Goal: Task Accomplishment & Management: Manage account settings

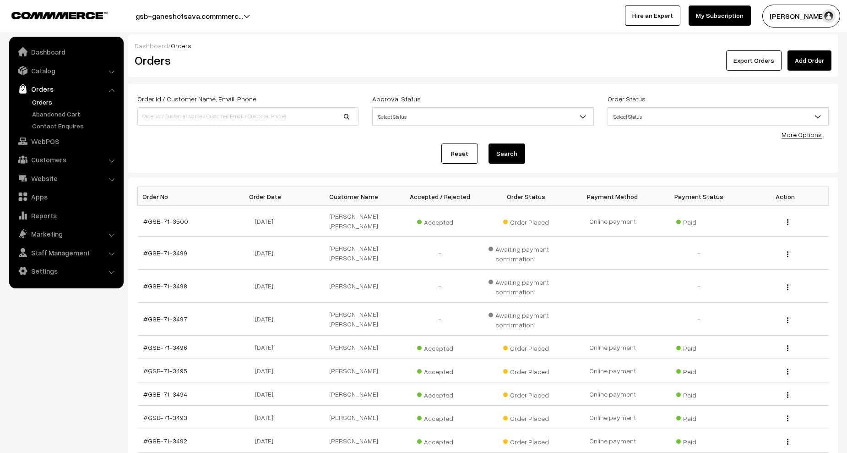
click at [48, 104] on link "Orders" at bounding box center [75, 102] width 91 height 10
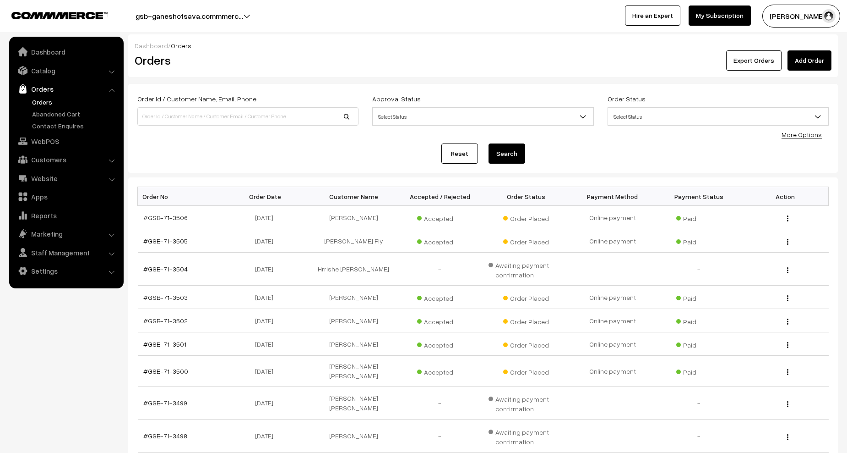
click at [183, 115] on input at bounding box center [247, 116] width 221 height 18
type input "[PERSON_NAME]"
click at [489, 143] on button "Search" at bounding box center [507, 153] width 37 height 20
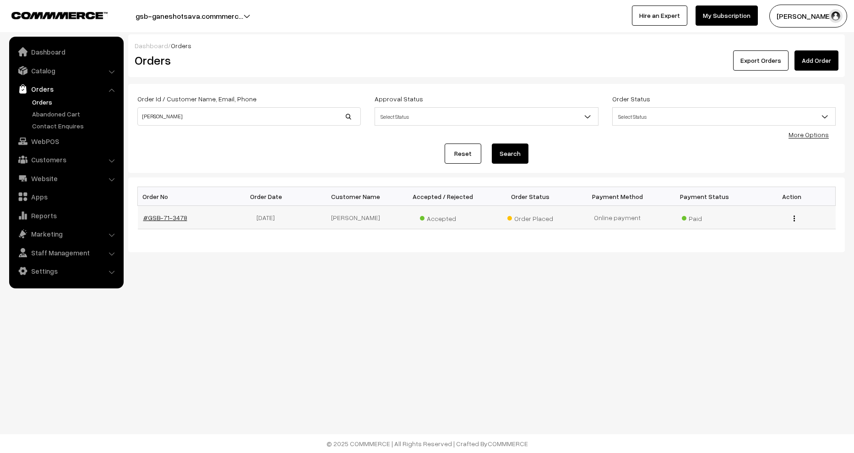
click at [162, 217] on link "#GSB-71-3478" at bounding box center [165, 217] width 44 height 8
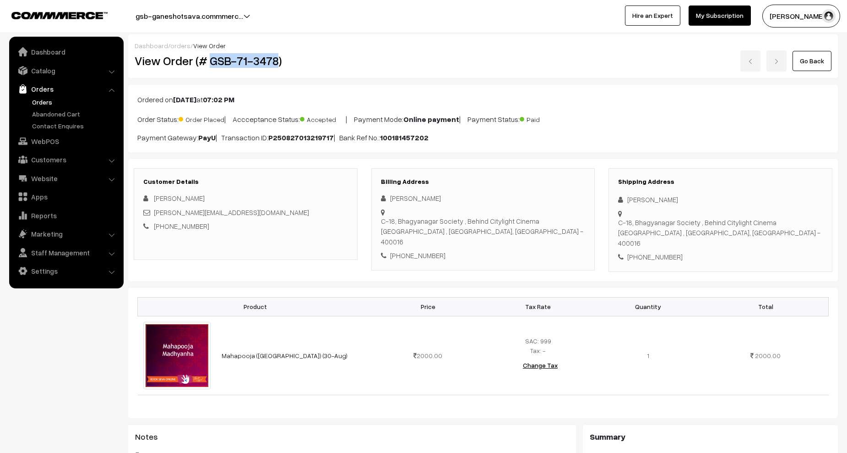
drag, startPoint x: 211, startPoint y: 61, endPoint x: 279, endPoint y: 60, distance: 68.3
click at [279, 60] on h2 "View Order (# GSB-71-3478)" at bounding box center [246, 61] width 223 height 14
copy h2 "GSB-71-3478"
click at [246, 56] on h2 "View Order (# GSB-71-3478)" at bounding box center [246, 61] width 223 height 14
click at [254, 60] on h2 "View Order (# GSB-71-3478)" at bounding box center [246, 61] width 223 height 14
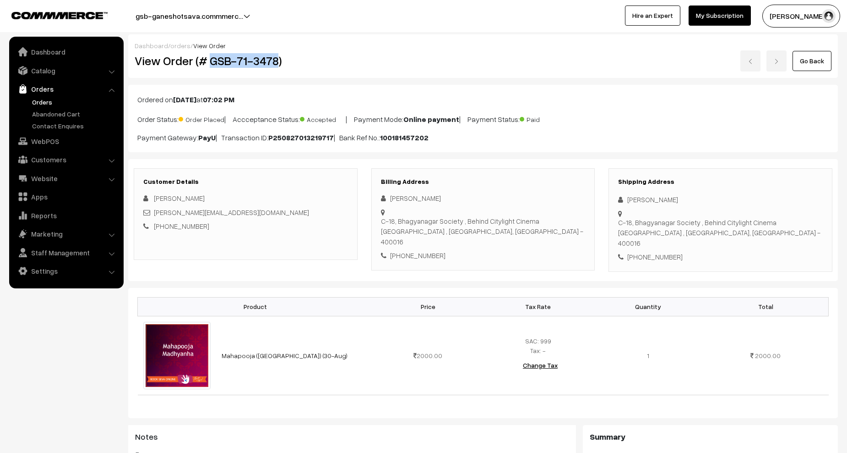
drag, startPoint x: 209, startPoint y: 63, endPoint x: 279, endPoint y: 60, distance: 69.2
click at [279, 60] on h2 "View Order (# GSB-71-3478)" at bounding box center [246, 61] width 223 height 14
copy h2 "GSB-71-3478"
click at [104, 370] on nav "Dashboard Catalog" at bounding box center [62, 263] width 124 height 453
drag, startPoint x: 316, startPoint y: 345, endPoint x: 223, endPoint y: 348, distance: 93.0
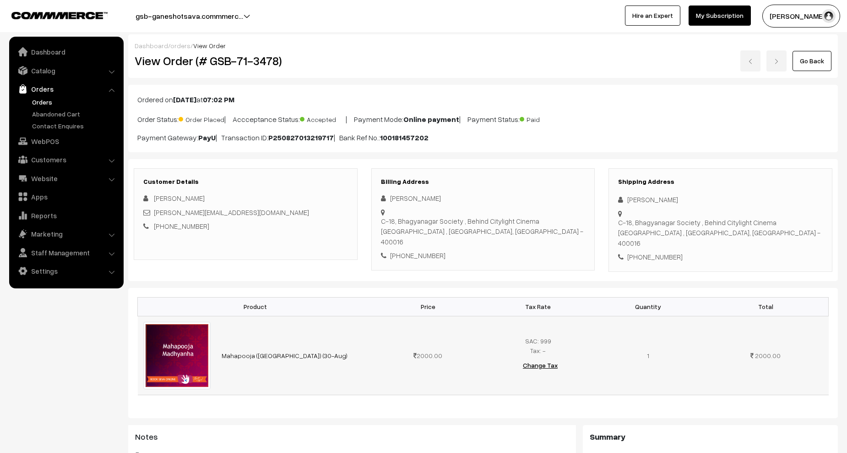
click at [223, 348] on td "Mahapooja (Madhyanha) (30-Aug)" at bounding box center [294, 355] width 157 height 79
copy link "Mahapooja (Madhyanha) (30-Aug)"
click at [43, 102] on link "Orders" at bounding box center [75, 102] width 91 height 10
